Goal: Find specific page/section: Find specific page/section

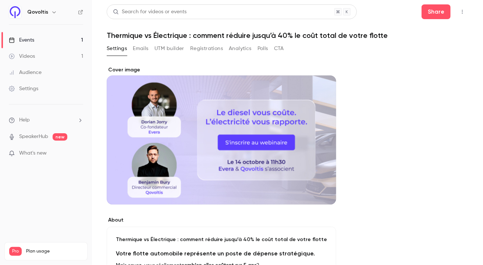
click at [238, 47] on button "Analytics" at bounding box center [240, 49] width 23 height 12
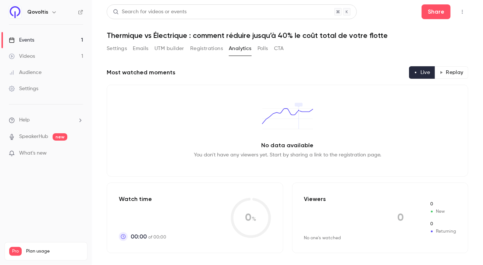
click at [265, 49] on button "Polls" at bounding box center [263, 49] width 11 height 12
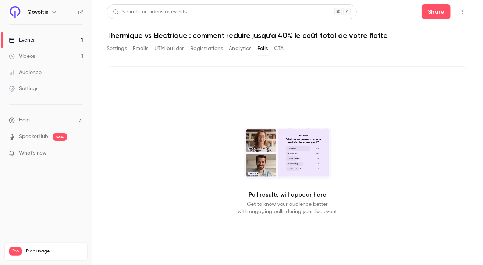
click at [278, 49] on button "CTA" at bounding box center [279, 49] width 10 height 12
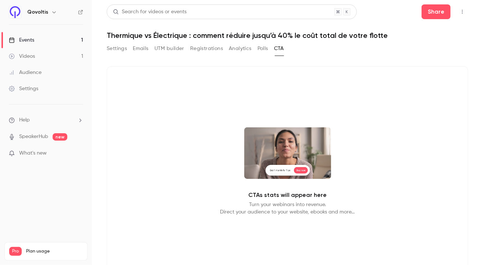
click at [236, 50] on button "Analytics" at bounding box center [240, 49] width 23 height 12
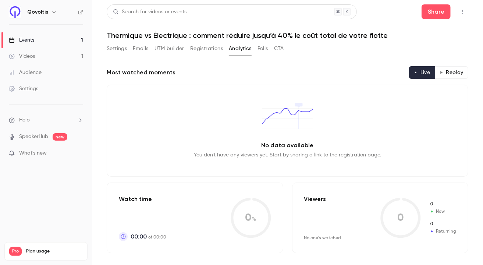
click at [206, 48] on button "Registrations" at bounding box center [206, 49] width 33 height 12
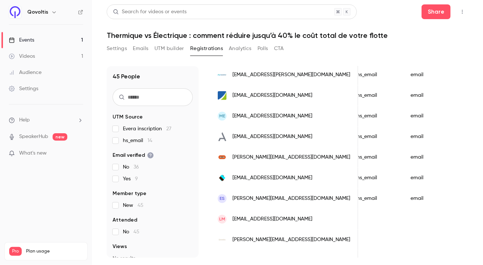
scroll to position [799, 0]
